Goal: Find specific page/section: Find specific page/section

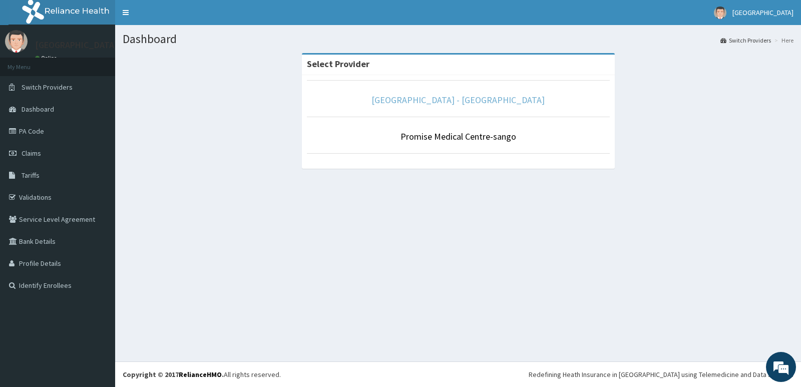
click at [500, 102] on link "[GEOGRAPHIC_DATA] - [GEOGRAPHIC_DATA]" at bounding box center [457, 100] width 173 height 12
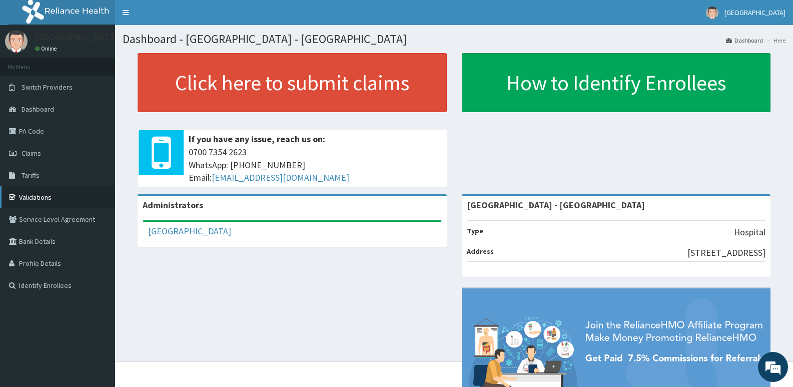
click at [48, 201] on link "Validations" at bounding box center [57, 197] width 115 height 22
